Goal: Task Accomplishment & Management: Complete application form

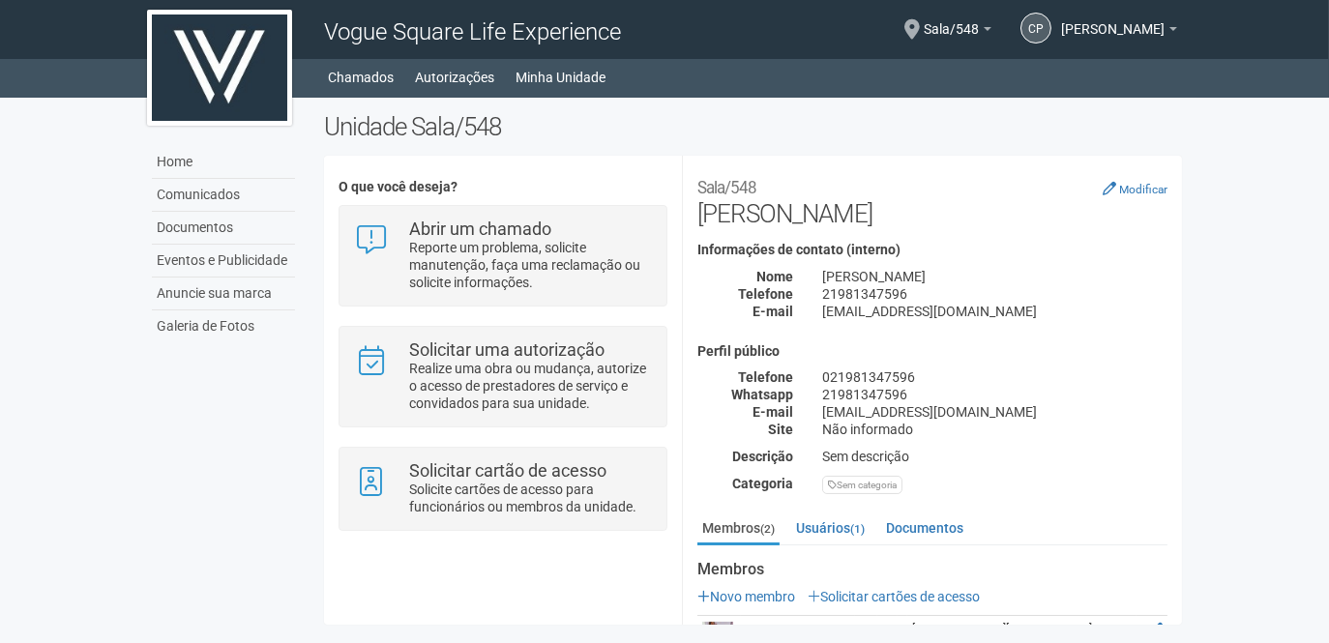
scroll to position [104, 0]
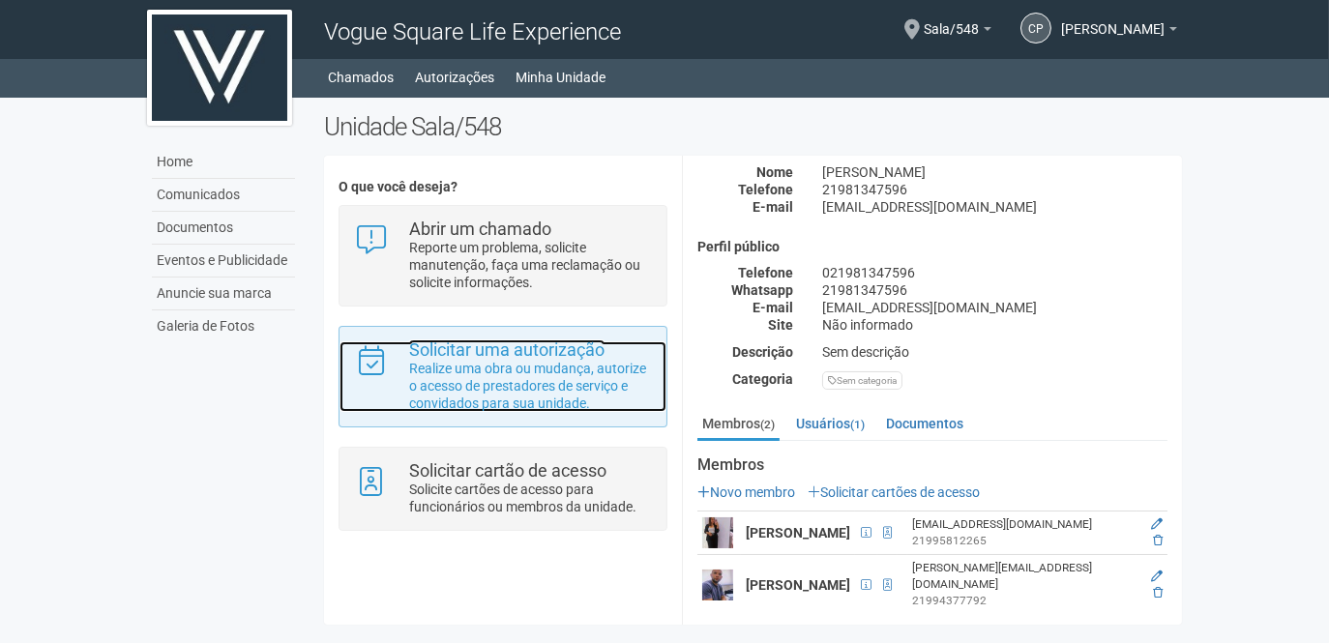
click at [535, 385] on p "Realize uma obra ou mudança, autorize o acesso de prestadores de serviço e conv…" at bounding box center [530, 386] width 243 height 52
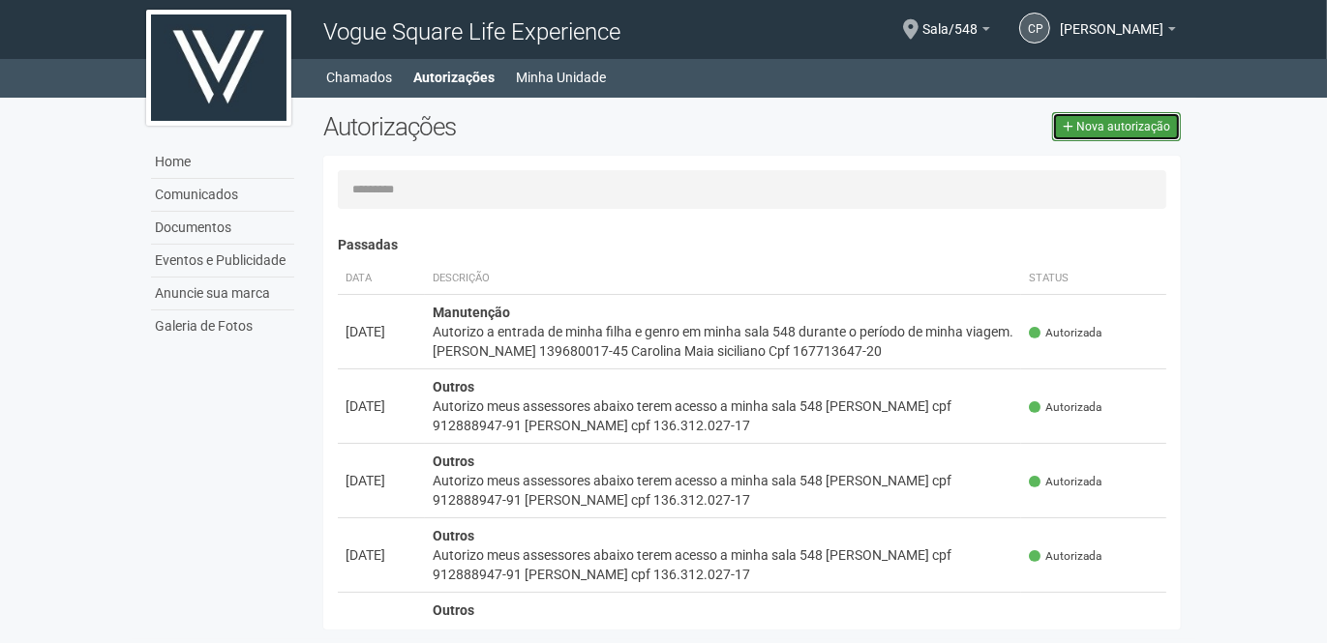
click at [1118, 128] on span "Nova autorização" at bounding box center [1123, 127] width 94 height 14
select select "**"
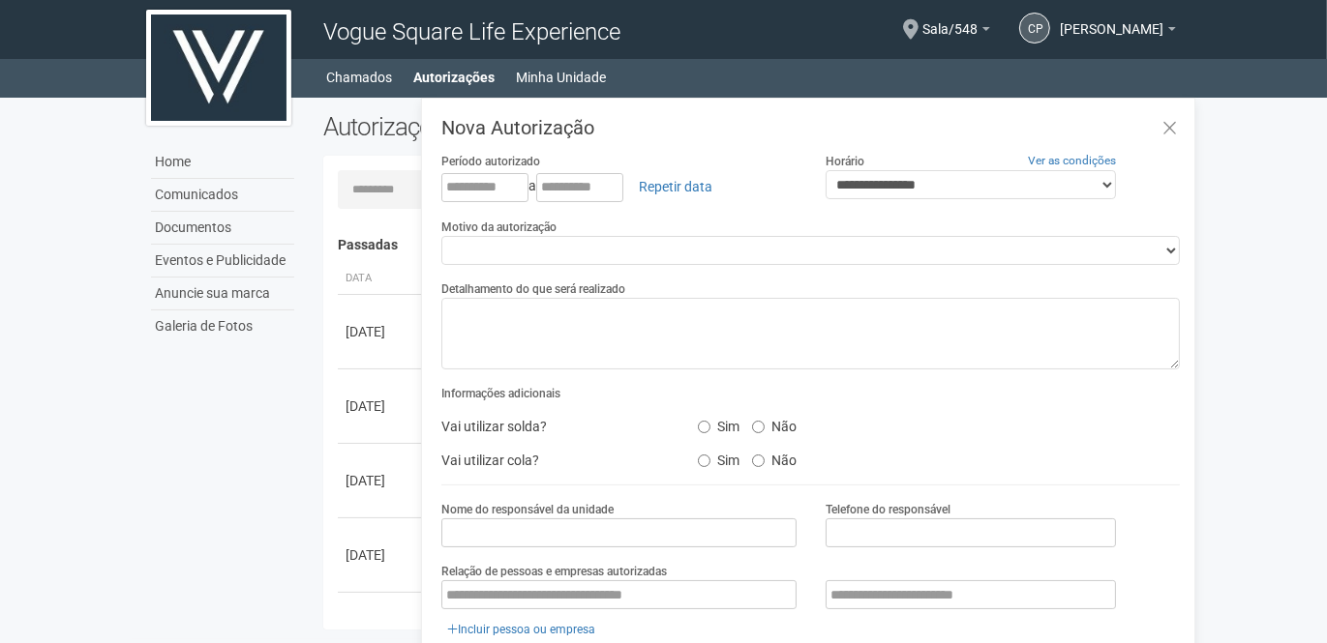
scroll to position [30, 0]
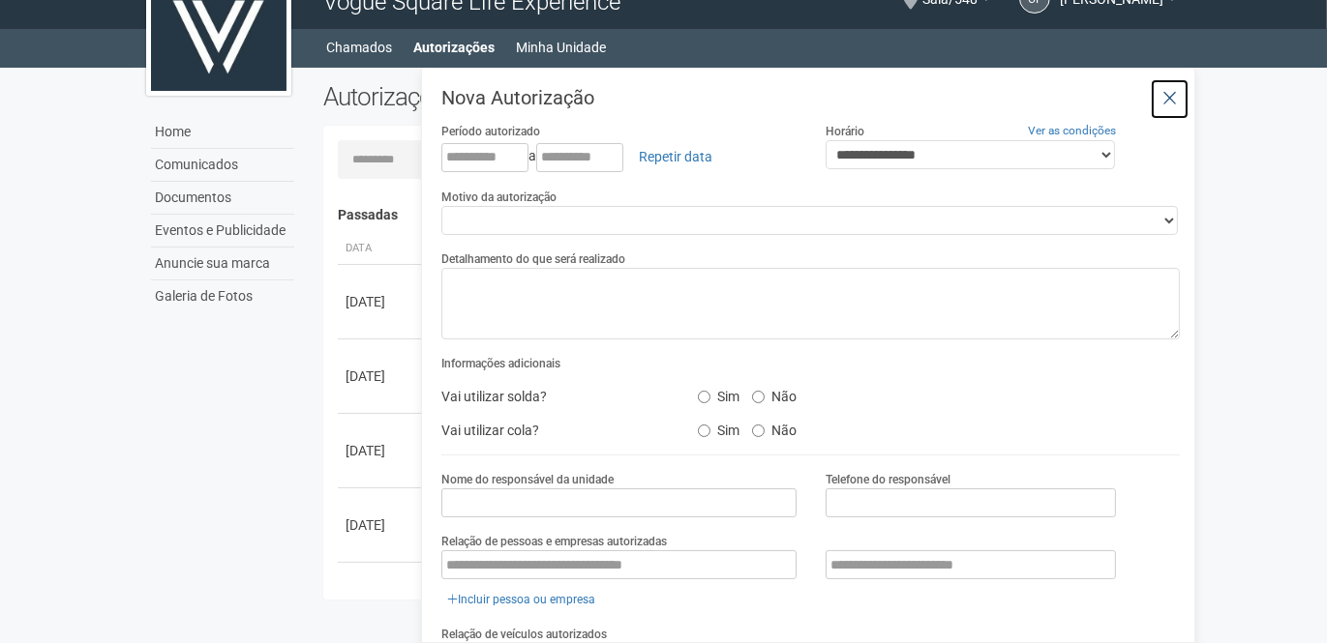
click at [1167, 97] on icon at bounding box center [1169, 98] width 15 height 19
